Goal: Task Accomplishment & Management: Use online tool/utility

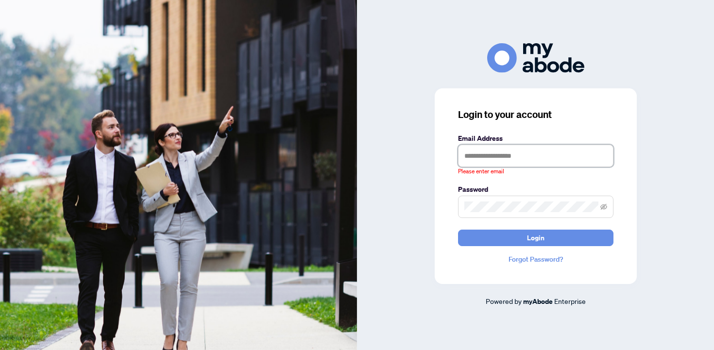
type input "**********"
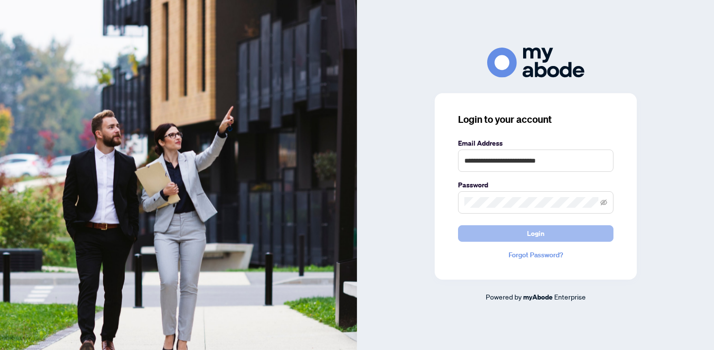
click at [484, 229] on button "Login" at bounding box center [536, 233] width 156 height 17
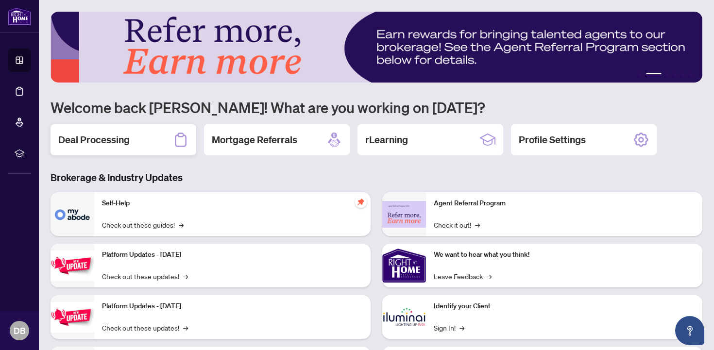
click at [137, 140] on div "Deal Processing" at bounding box center [124, 139] width 146 height 31
